Goal: Task Accomplishment & Management: Manage account settings

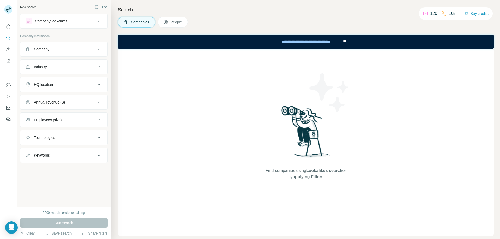
click at [74, 118] on div "Employees (size)" at bounding box center [61, 119] width 70 height 5
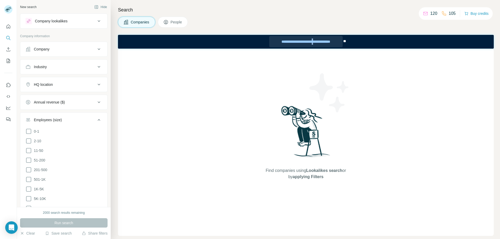
click at [315, 42] on div "**********" at bounding box center [305, 41] width 73 height 11
click at [172, 19] on button "People" at bounding box center [173, 22] width 30 height 11
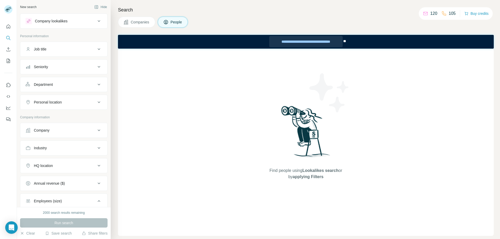
click at [327, 43] on div "**********" at bounding box center [305, 41] width 73 height 11
click at [58, 85] on div "Department" at bounding box center [61, 84] width 70 height 5
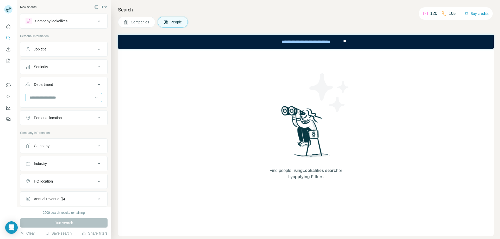
click at [72, 96] on input at bounding box center [61, 98] width 64 height 6
type input "***"
click at [54, 111] on p "Marketing and Advertising" at bounding box center [51, 109] width 42 height 5
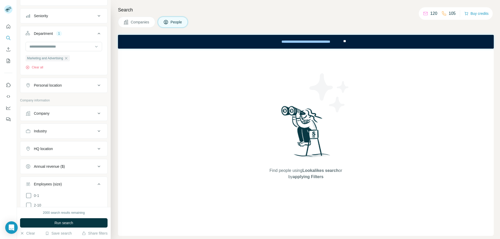
scroll to position [52, 0]
click at [79, 116] on button "Company" at bounding box center [63, 112] width 87 height 12
click at [70, 149] on button "Industry" at bounding box center [63, 146] width 87 height 12
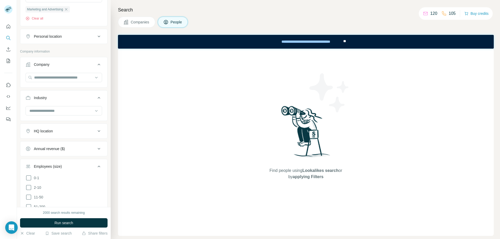
scroll to position [104, 0]
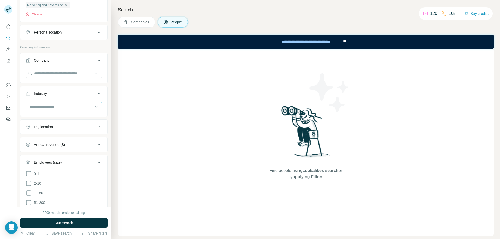
click at [79, 106] on input at bounding box center [61, 107] width 64 height 6
click at [78, 108] on input at bounding box center [61, 107] width 64 height 6
click at [75, 107] on input at bounding box center [61, 107] width 64 height 6
click at [58, 134] on div "Cyber Security" at bounding box center [62, 130] width 64 height 5
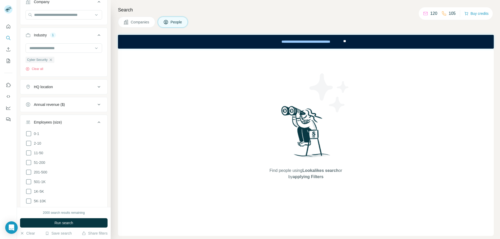
scroll to position [182, 0]
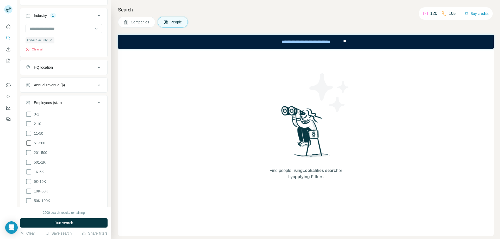
click at [28, 145] on icon at bounding box center [29, 143] width 6 height 6
click at [27, 153] on icon at bounding box center [29, 153] width 6 height 6
click at [28, 160] on icon at bounding box center [28, 162] width 5 height 5
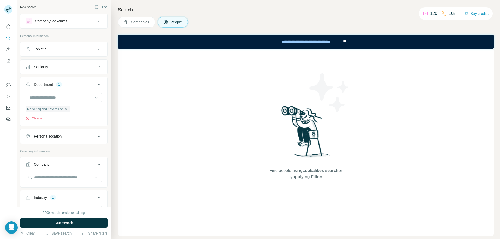
click at [84, 136] on div "Personal location" at bounding box center [61, 136] width 70 height 5
click at [72, 150] on input "text" at bounding box center [64, 149] width 77 height 9
type input "*****"
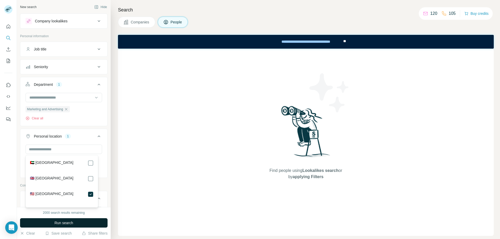
click at [86, 223] on button "Run search" at bounding box center [63, 222] width 87 height 9
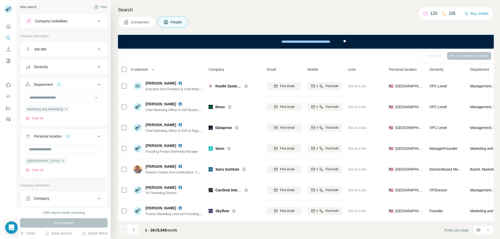
click at [278, 57] on div "Add to list Find emails & mobiles" at bounding box center [306, 55] width 371 height 9
click at [87, 50] on div "Job title" at bounding box center [61, 49] width 70 height 5
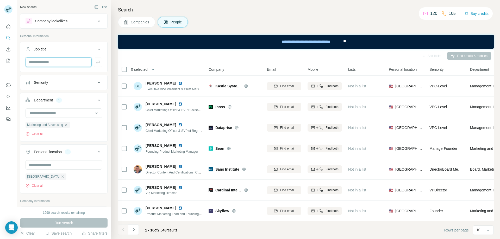
click at [46, 63] on input "text" at bounding box center [59, 62] width 66 height 9
type input "****"
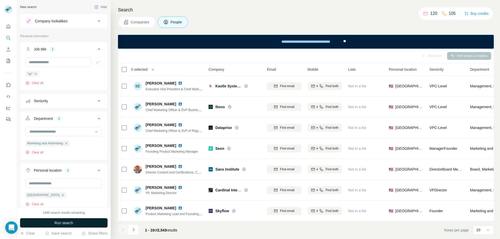
click at [83, 223] on button "Run search" at bounding box center [63, 222] width 87 height 9
click at [78, 101] on div "Seniority" at bounding box center [61, 100] width 70 height 5
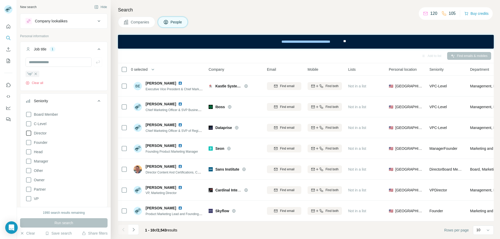
click at [28, 135] on icon at bounding box center [29, 133] width 6 height 6
click at [29, 192] on icon at bounding box center [29, 189] width 6 height 6
click at [66, 224] on span "Run search" at bounding box center [63, 223] width 19 height 5
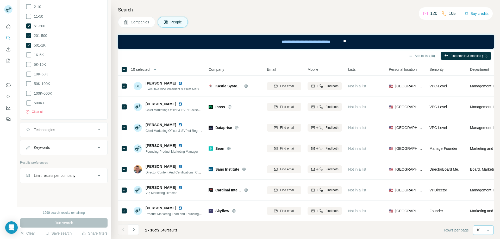
click at [483, 231] on div "10" at bounding box center [482, 230] width 13 height 5
click at [482, 189] on div "60" at bounding box center [483, 190] width 12 height 5
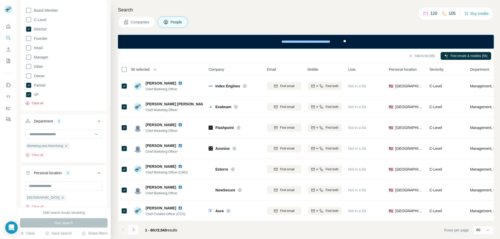
scroll to position [1107, 0]
click at [425, 56] on button "Add to list (56)" at bounding box center [422, 56] width 34 height 8
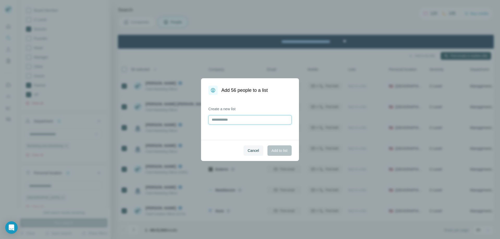
click at [251, 123] on input "text" at bounding box center [249, 119] width 83 height 9
type input "*******"
click at [276, 149] on span "Add to list" at bounding box center [280, 150] width 16 height 5
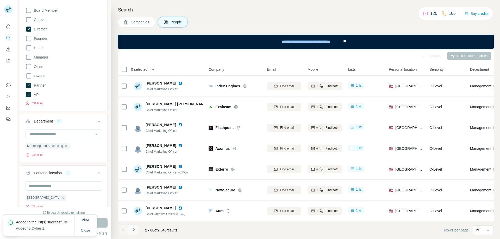
click at [134, 230] on icon "Navigate to next page" at bounding box center [133, 229] width 5 height 5
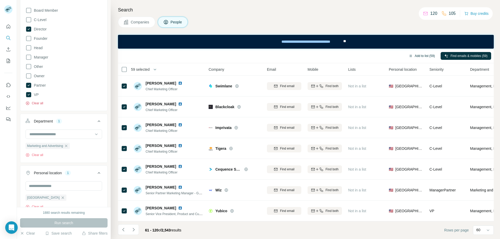
click at [419, 57] on button "Add to list (59)" at bounding box center [422, 56] width 34 height 8
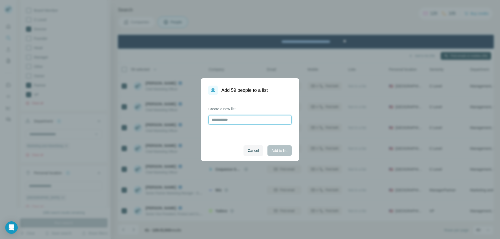
click at [249, 122] on input "text" at bounding box center [249, 119] width 83 height 9
click at [266, 117] on div "Create a new list" at bounding box center [249, 115] width 83 height 18
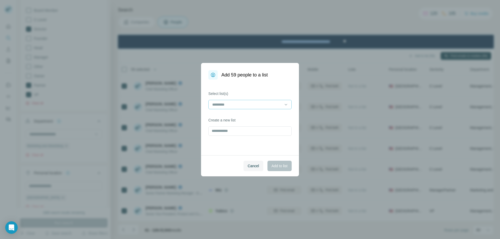
click at [269, 109] on div at bounding box center [247, 104] width 70 height 9
click at [259, 117] on div "Cyber 1" at bounding box center [250, 116] width 74 height 5
click at [280, 162] on button "Add to list" at bounding box center [279, 166] width 24 height 10
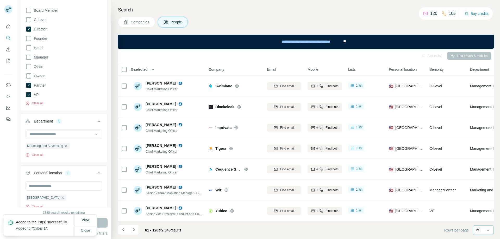
click at [483, 229] on div "60" at bounding box center [482, 230] width 13 height 5
click at [133, 230] on icon "Navigate to next page" at bounding box center [133, 229] width 5 height 5
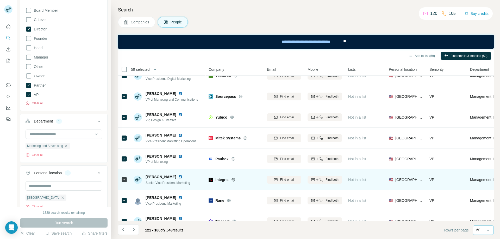
scroll to position [1107, 0]
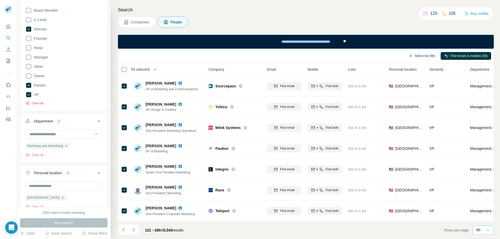
click at [421, 57] on button "Add to list (59)" at bounding box center [422, 56] width 34 height 8
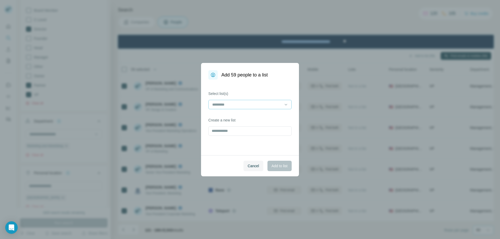
click at [272, 105] on input at bounding box center [247, 105] width 70 height 6
click at [248, 118] on div "Cyber 1" at bounding box center [250, 116] width 74 height 5
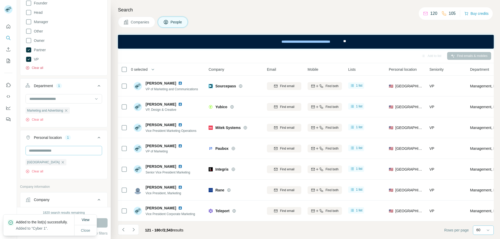
scroll to position [208, 0]
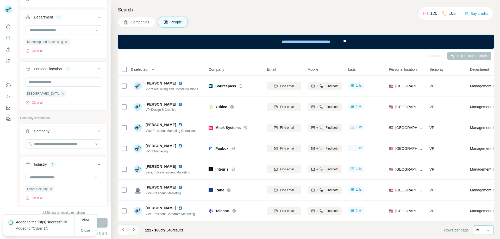
click at [136, 231] on icon "Navigate to next page" at bounding box center [133, 229] width 5 height 5
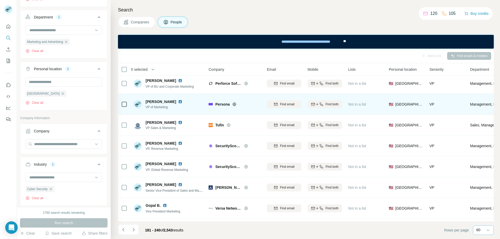
scroll to position [0, 0]
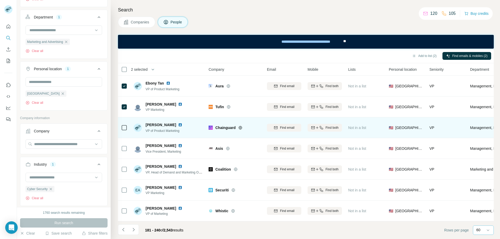
click at [123, 131] on div at bounding box center [124, 128] width 6 height 14
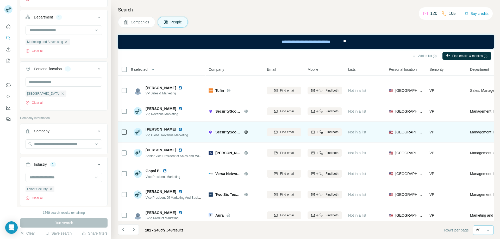
scroll to position [208, 0]
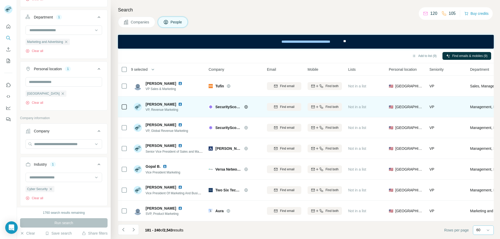
click at [124, 103] on div at bounding box center [124, 107] width 6 height 14
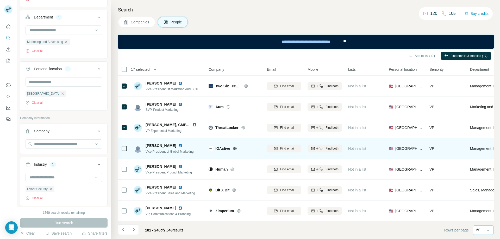
scroll to position [339, 0]
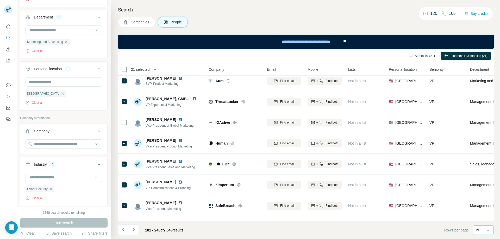
click at [417, 57] on button "Add to list (21)" at bounding box center [422, 56] width 34 height 8
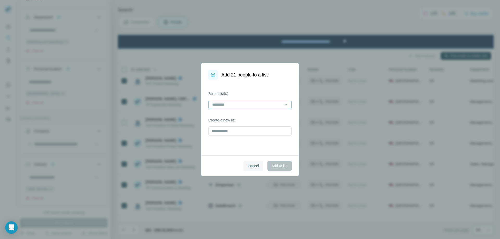
click at [259, 104] on input at bounding box center [247, 105] width 70 height 6
click at [245, 118] on div "Cyber 1" at bounding box center [250, 116] width 74 height 5
click at [284, 167] on span "Add to list" at bounding box center [280, 166] width 16 height 5
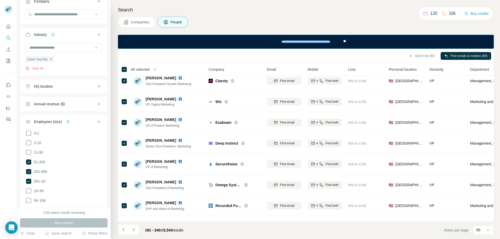
scroll to position [365, 0]
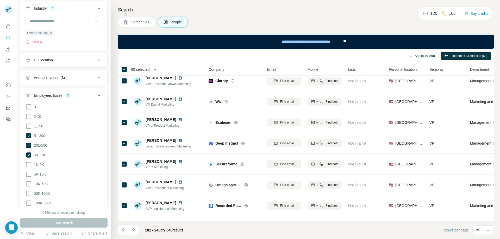
click at [417, 55] on button "Add to list (60)" at bounding box center [422, 56] width 34 height 8
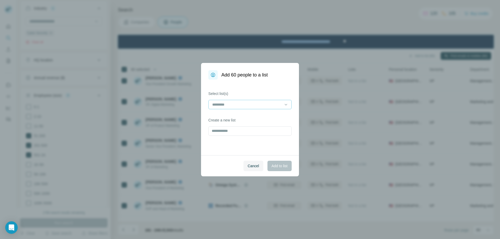
click at [256, 105] on input at bounding box center [247, 105] width 70 height 6
click at [238, 116] on div "Cyber 1" at bounding box center [250, 116] width 74 height 5
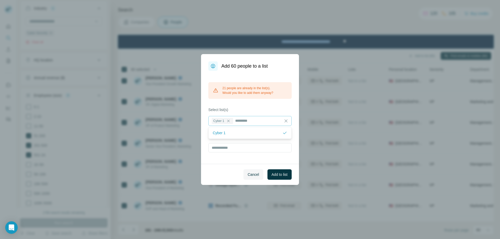
click at [293, 120] on div "21 people are already in the list(s). Would you like to add them anyway? Select…" at bounding box center [250, 117] width 98 height 93
click at [257, 177] on span "Cancel" at bounding box center [253, 174] width 11 height 5
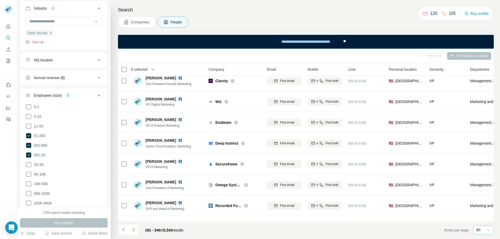
click at [486, 229] on icon at bounding box center [487, 230] width 5 height 5
click at [136, 230] on button "Navigate to next page" at bounding box center [133, 230] width 10 height 10
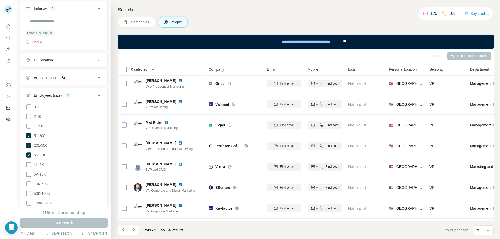
scroll to position [755, 0]
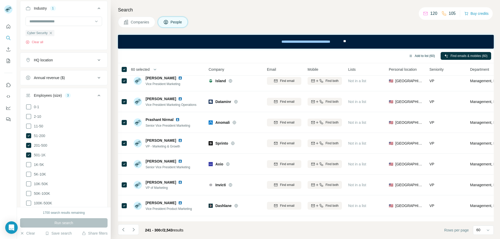
click at [428, 56] on button "Add to list (60)" at bounding box center [422, 56] width 34 height 8
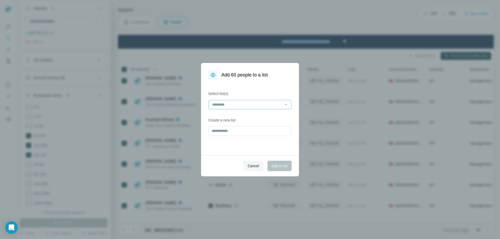
click at [249, 107] on input at bounding box center [247, 105] width 70 height 6
click at [239, 118] on div "Cyber 1" at bounding box center [250, 116] width 74 height 5
click at [275, 164] on span "Add to list" at bounding box center [280, 166] width 16 height 5
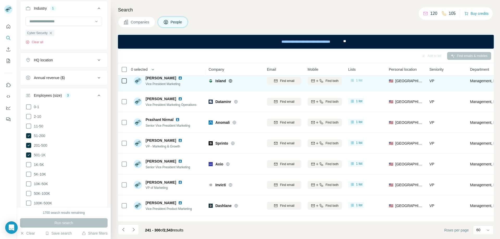
click at [359, 79] on span "1 list" at bounding box center [359, 80] width 7 height 5
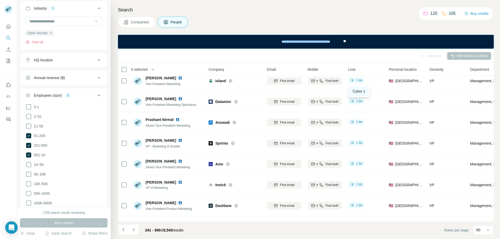
click at [359, 92] on span "Cyber 1" at bounding box center [359, 91] width 13 height 4
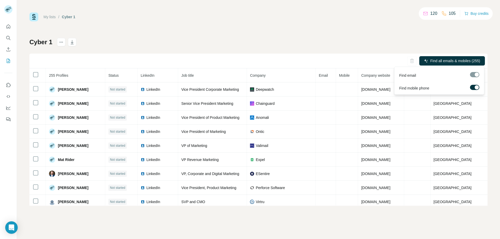
click at [474, 86] on label at bounding box center [474, 87] width 9 height 5
click at [458, 61] on span "Find all emails (255)" at bounding box center [464, 60] width 33 height 5
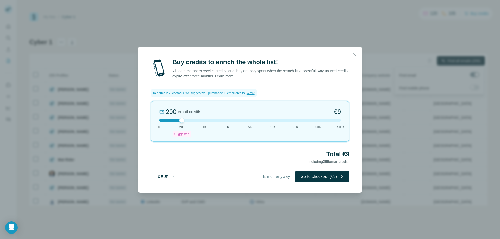
click at [171, 176] on icon "button" at bounding box center [173, 177] width 4 height 4
click at [171, 188] on div "$ USD" at bounding box center [177, 188] width 44 height 5
click at [334, 174] on button "Go to checkout ($9)" at bounding box center [322, 176] width 54 height 11
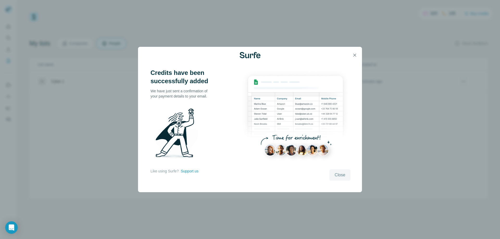
click at [342, 174] on span "Close" at bounding box center [340, 175] width 11 height 6
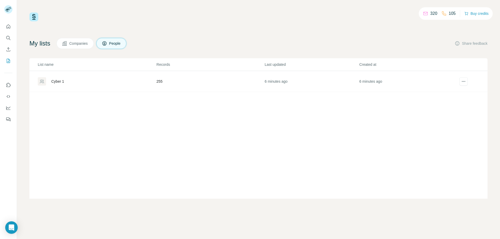
click at [156, 82] on div "Cyber 1" at bounding box center [97, 81] width 118 height 8
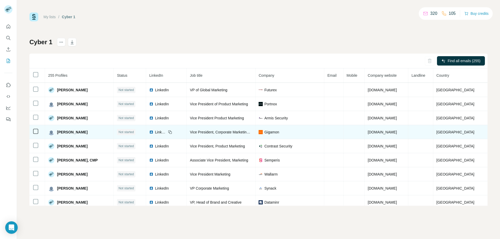
scroll to position [158, 0]
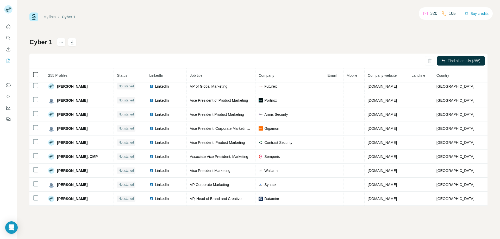
click at [38, 74] on icon at bounding box center [36, 75] width 6 height 6
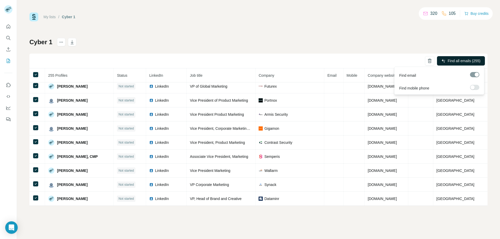
click at [463, 60] on span "Find all emails (255)" at bounding box center [464, 60] width 33 height 5
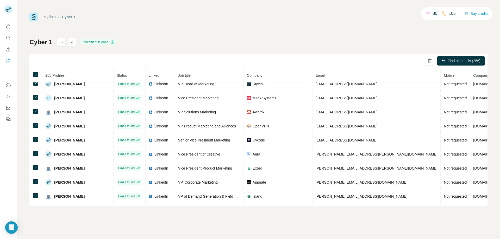
scroll to position [861, 0]
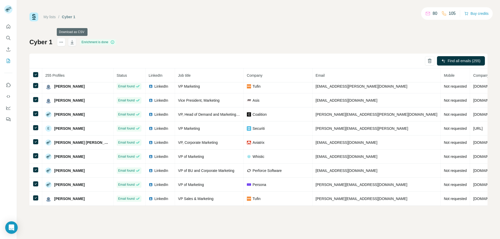
click at [73, 41] on icon "button" at bounding box center [72, 42] width 5 height 5
